Goal: Transaction & Acquisition: Purchase product/service

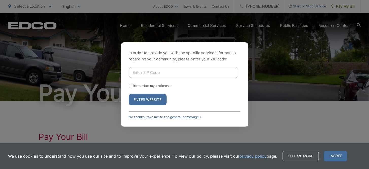
click at [144, 72] on input "Enter ZIP Code" at bounding box center [183, 72] width 109 height 11
type input "92078"
click at [131, 86] on input "Remember my preference" at bounding box center [130, 85] width 3 height 3
checkbox input "true"
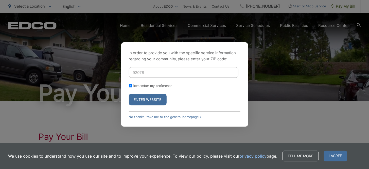
click at [145, 101] on button "Enter Website" at bounding box center [148, 100] width 38 height 12
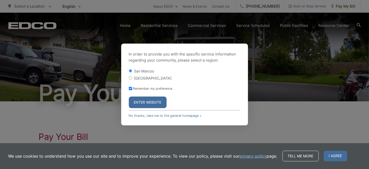
click at [144, 102] on button "Enter Website" at bounding box center [148, 103] width 38 height 12
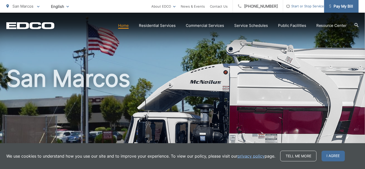
click at [340, 7] on span "Pay My Bill" at bounding box center [341, 6] width 24 height 6
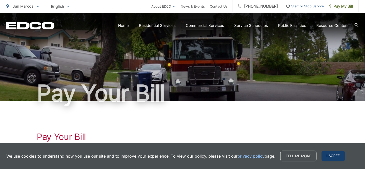
click at [332, 156] on span "I agree" at bounding box center [332, 156] width 23 height 11
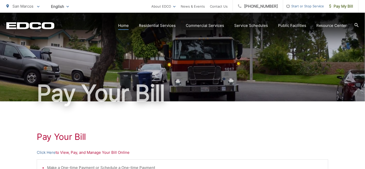
click at [127, 26] on link "Home" at bounding box center [123, 26] width 11 height 6
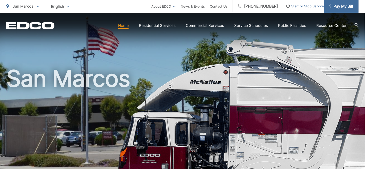
click at [337, 8] on span "Pay My Bill" at bounding box center [341, 6] width 24 height 6
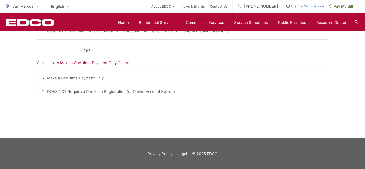
scroll to position [115, 0]
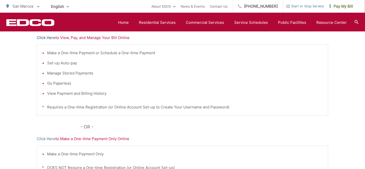
click at [52, 37] on link "Click Here" at bounding box center [46, 38] width 19 height 6
